Goal: Transaction & Acquisition: Purchase product/service

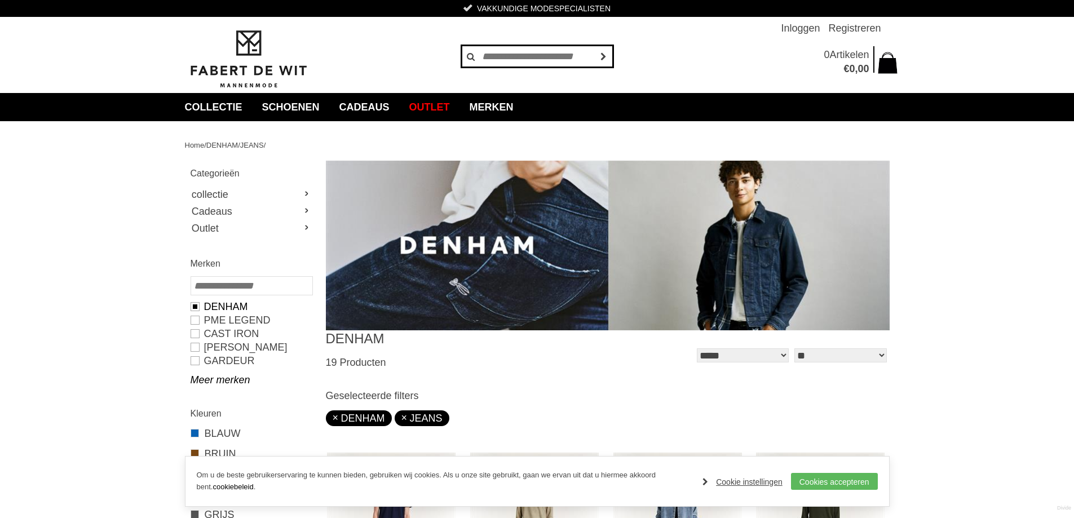
click at [543, 56] on input "text" at bounding box center [537, 56] width 152 height 23
type input "**********"
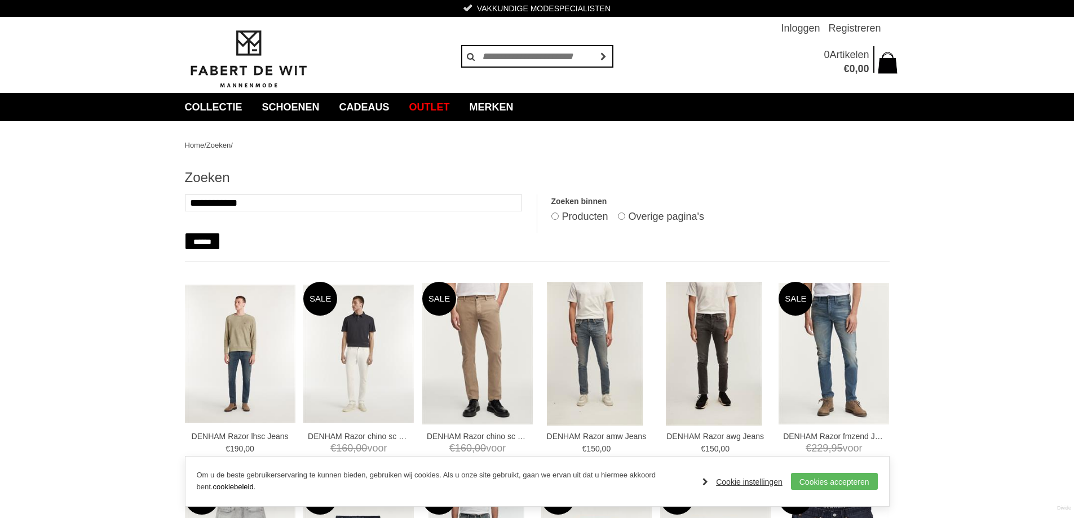
click at [756, 484] on link "Cookie instellingen" at bounding box center [743, 482] width 80 height 17
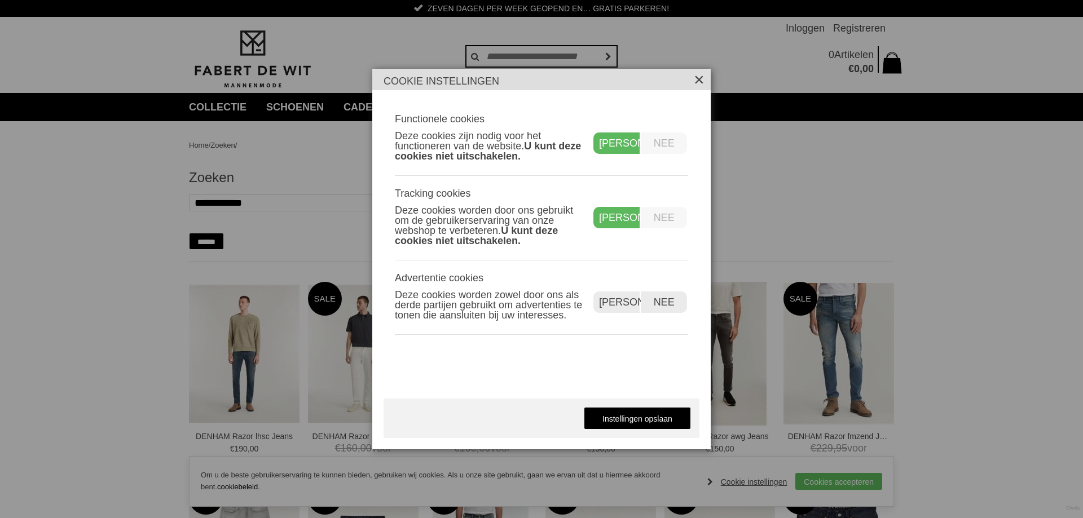
click at [671, 142] on label "Nee" at bounding box center [664, 143] width 46 height 21
click at [664, 299] on label "Nee" at bounding box center [664, 302] width 46 height 21
click at [633, 415] on link "Instellingen opslaan" at bounding box center [637, 418] width 107 height 23
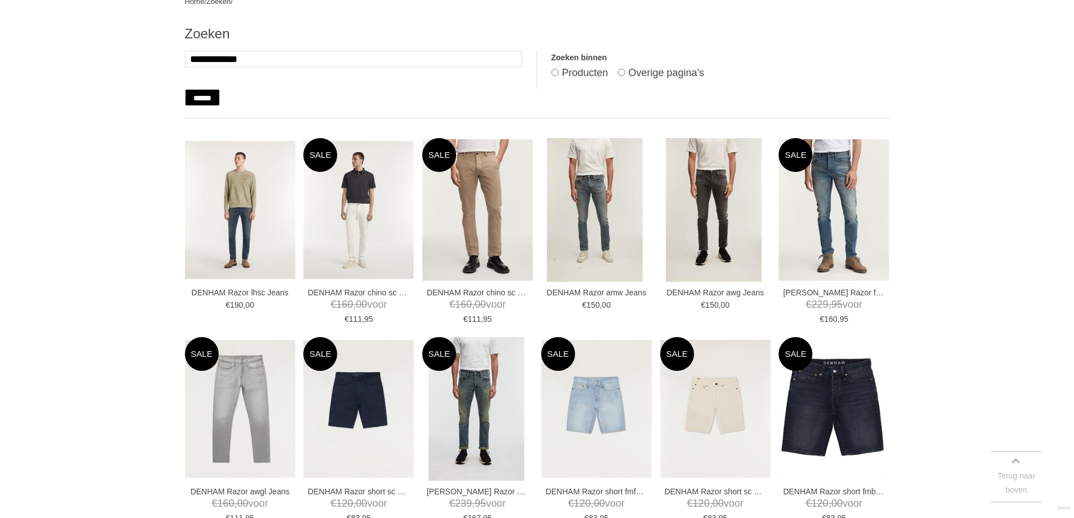
scroll to position [226, 0]
